Goal: Task Accomplishment & Management: Manage account settings

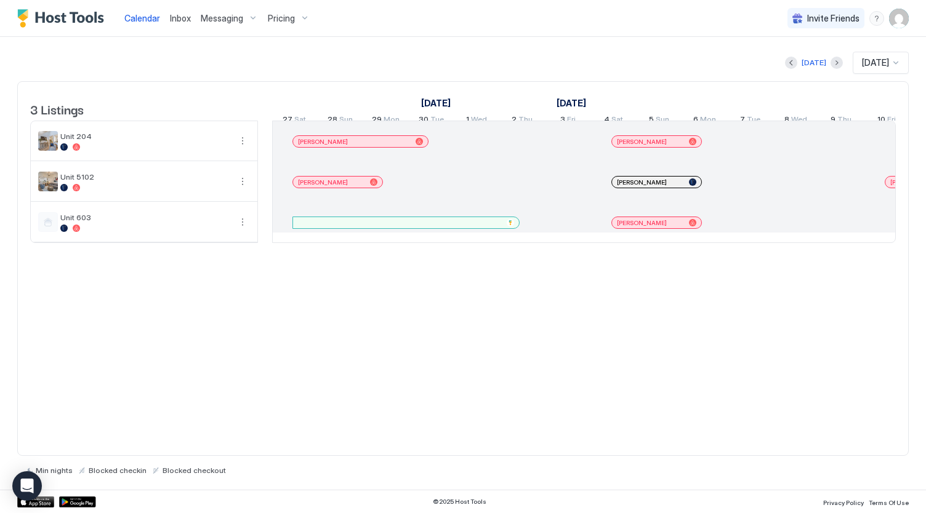
scroll to position [0, 684]
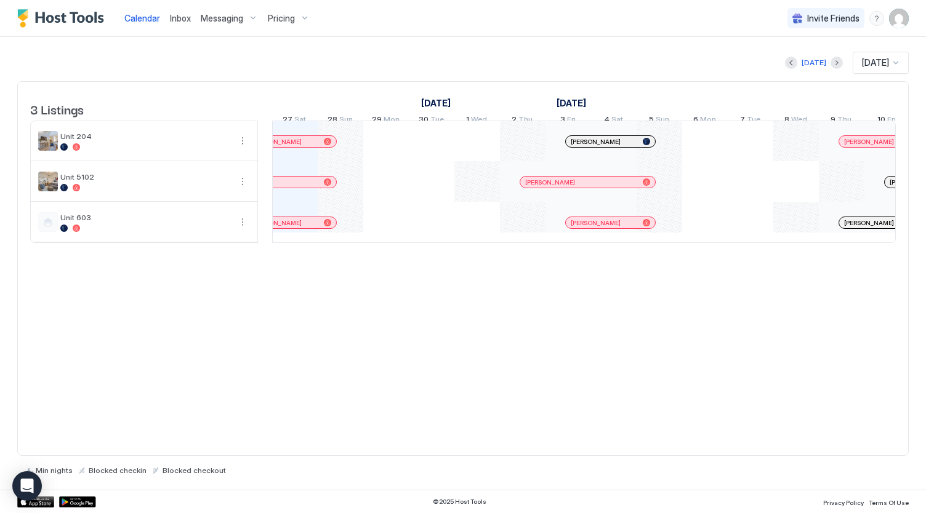
click at [896, 31] on div "Invite Friends AG" at bounding box center [847, 18] width 121 height 36
click at [896, 21] on img "User profile" at bounding box center [899, 19] width 20 height 20
click at [833, 66] on div "Settings" at bounding box center [830, 69] width 156 height 22
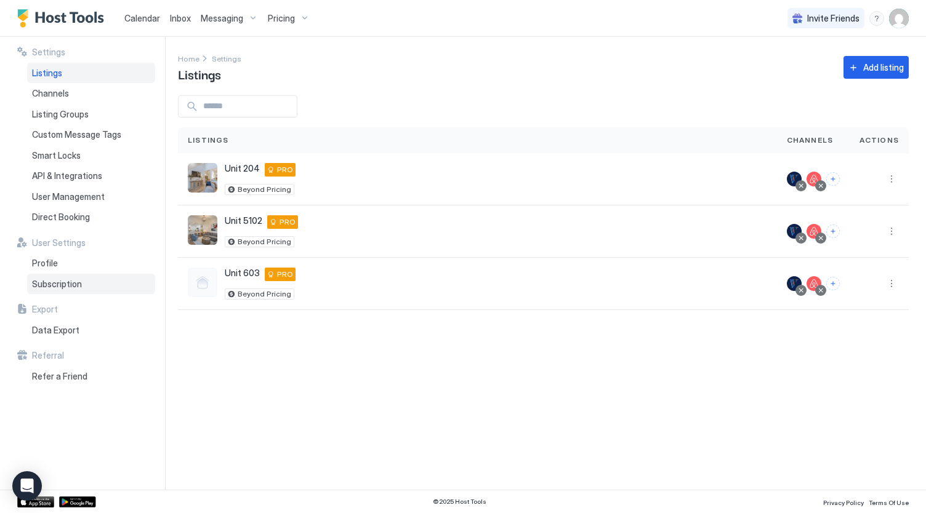
click at [66, 280] on span "Subscription" at bounding box center [57, 284] width 50 height 11
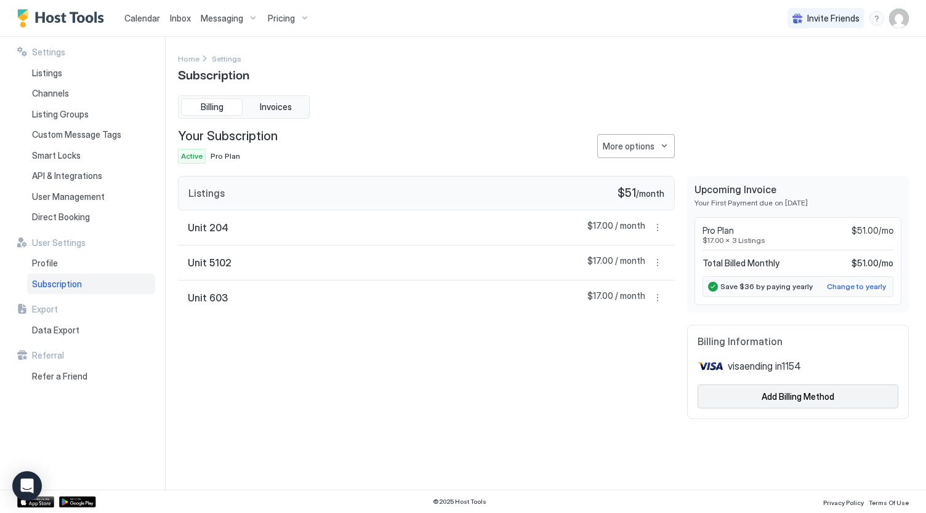
click at [790, 393] on div "Add Billing Method" at bounding box center [797, 396] width 73 height 13
